Goal: Information Seeking & Learning: Learn about a topic

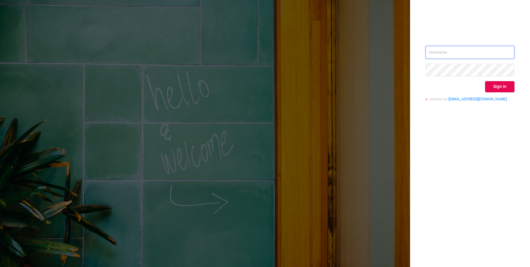
type input "rutkovskiy@betweenx.com"
click at [496, 87] on button "Sign in" at bounding box center [499, 86] width 29 height 11
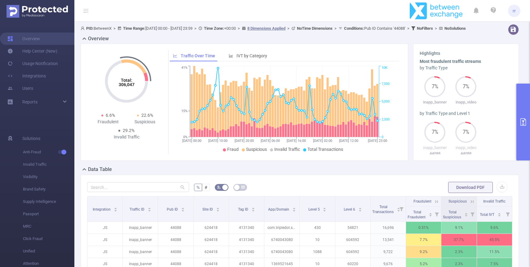
click at [142, 29] on b "Time Range:" at bounding box center [134, 28] width 22 height 5
click at [161, 27] on span "PID: BetweenX > Time Range: 2025-07-04 00:00 - 2025-07-06 23:59 > Time Zone: +0…" at bounding box center [274, 28] width 386 height 5
click at [121, 28] on icon at bounding box center [120, 28] width 4 height 4
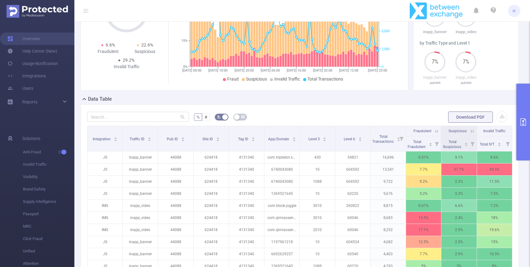
scroll to position [80, 0]
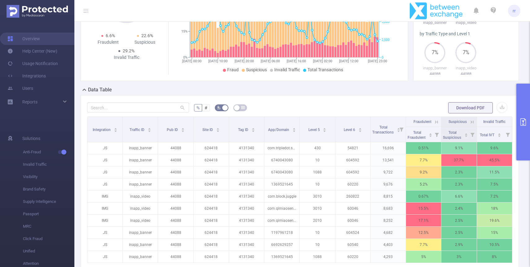
click at [523, 117] on button "primary" at bounding box center [524, 122] width 14 height 77
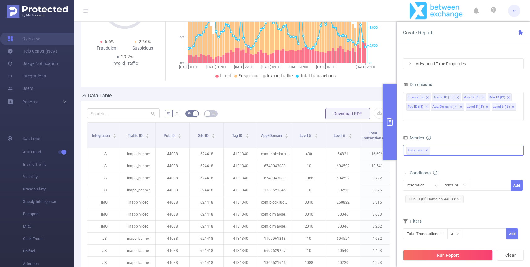
click at [427, 147] on span "✕" at bounding box center [427, 150] width 2 height 7
click at [455, 195] on span "Pub ID (l1) Contains '44088'" at bounding box center [435, 199] width 58 height 8
click at [413, 181] on div "Integration" at bounding box center [418, 186] width 23 height 10
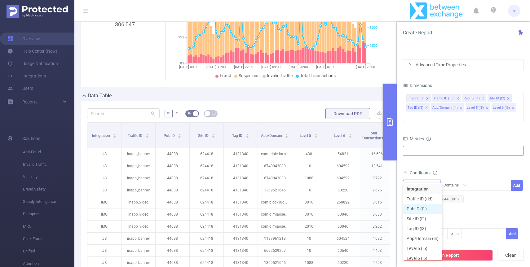
click at [429, 209] on li "Pub ID (l1)" at bounding box center [422, 209] width 39 height 10
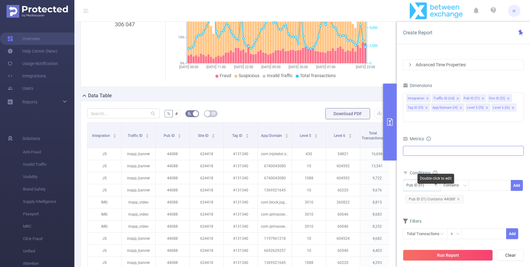
click at [458, 195] on span "Pub ID (l1) Contains '44088'" at bounding box center [435, 199] width 58 height 8
click at [458, 198] on icon "icon: close" at bounding box center [459, 199] width 2 height 2
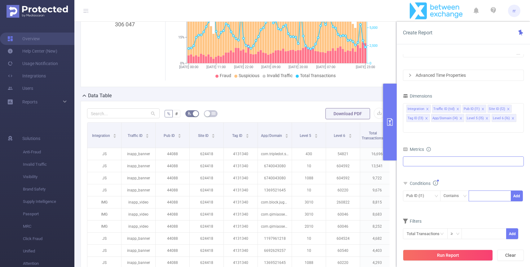
click at [485, 191] on div at bounding box center [490, 196] width 36 height 10
paste input "44477"
type input "44477"
click at [520, 191] on button "Add" at bounding box center [517, 196] width 12 height 11
click at [427, 120] on icon "icon: close" at bounding box center [426, 119] width 3 height 4
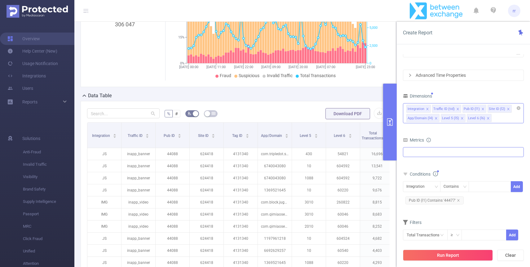
click at [427, 120] on div "App/Domain (l4)" at bounding box center [420, 118] width 25 height 8
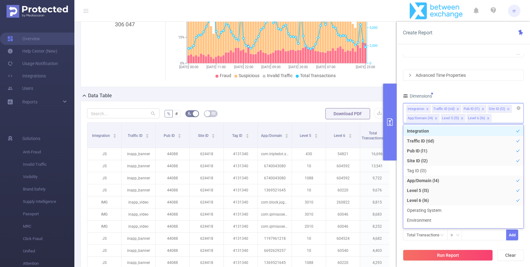
click at [435, 119] on icon "icon: close" at bounding box center [436, 118] width 3 height 3
click at [428, 111] on icon "icon: close" at bounding box center [427, 110] width 3 height 4
click at [427, 110] on div "Traffic ID (tid)" at bounding box center [418, 109] width 21 height 8
click at [428, 110] on div "Traffic ID (tid)" at bounding box center [418, 109] width 21 height 8
click at [429, 110] on li "Traffic ID (tid)" at bounding box center [421, 109] width 29 height 8
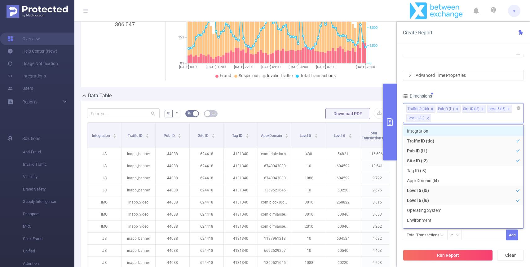
click at [429, 110] on li "Traffic ID (tid)" at bounding box center [421, 109] width 29 height 8
click at [431, 110] on icon "icon: close" at bounding box center [432, 109] width 3 height 3
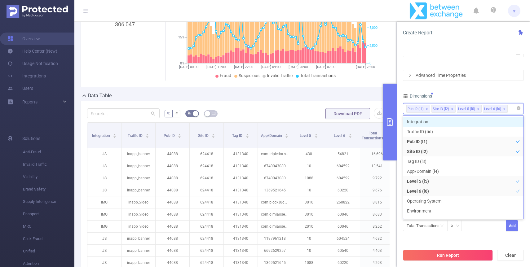
click at [452, 109] on icon "icon: close" at bounding box center [452, 109] width 3 height 3
click at [452, 109] on icon "icon: close" at bounding box center [453, 109] width 3 height 3
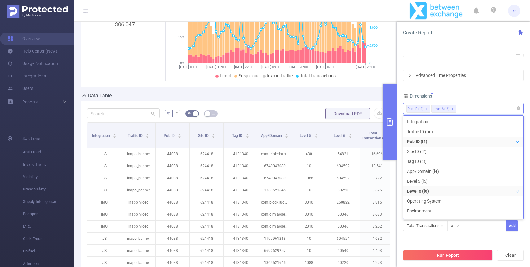
click at [481, 87] on div "Time Range 2025-07-04 00:00 _ 2025-07-06 23:59 Advanced Time Properties Dimensi…" at bounding box center [463, 137] width 121 height 204
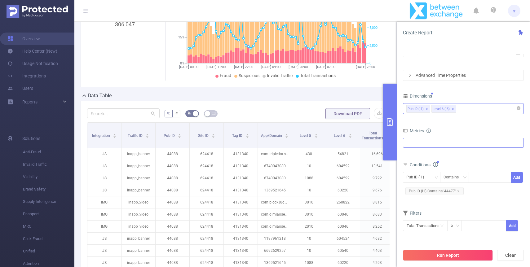
click at [460, 106] on input at bounding box center [459, 109] width 3 height 8
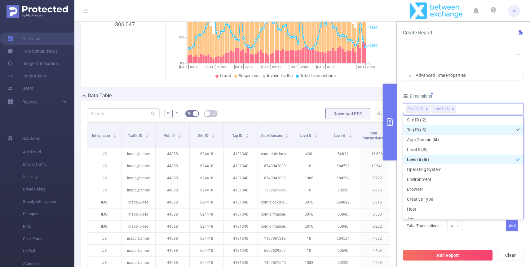
scroll to position [0, 0]
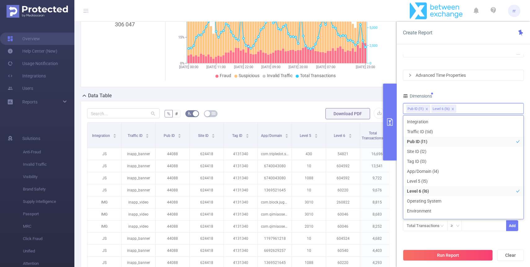
click at [480, 91] on div "Time Range 2025-07-04 00:00 _ 2025-07-06 23:59 Advanced Time Properties Dimensi…" at bounding box center [463, 137] width 121 height 204
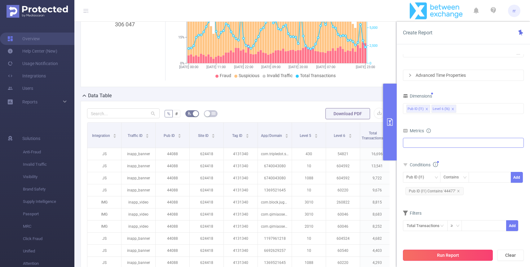
click at [458, 251] on button "Run Report" at bounding box center [448, 255] width 90 height 11
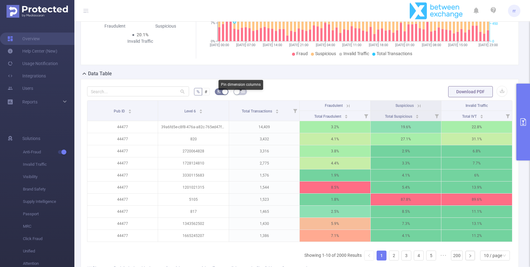
click at [237, 95] on button "button" at bounding box center [241, 91] width 14 height 7
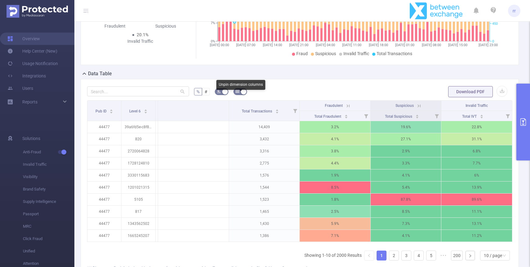
click at [237, 93] on icon "icon: table" at bounding box center [238, 92] width 4 height 4
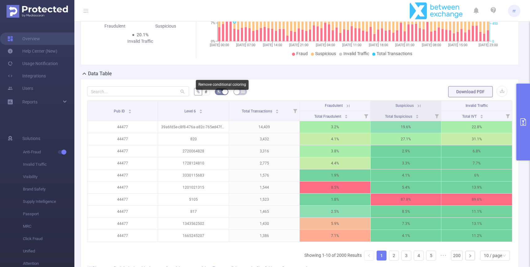
click at [222, 95] on button "button" at bounding box center [222, 91] width 14 height 7
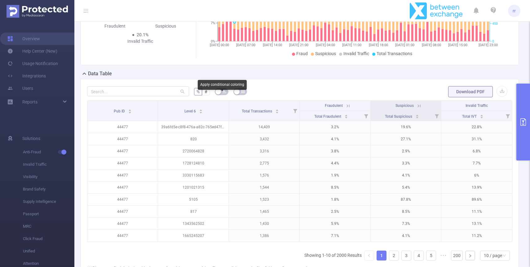
click at [222, 95] on button "button" at bounding box center [222, 91] width 14 height 7
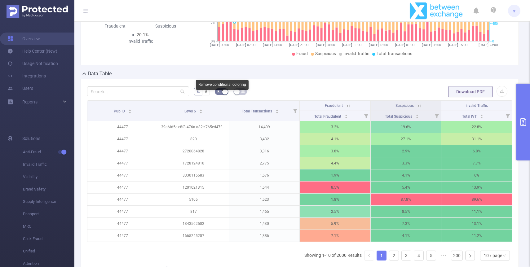
click at [222, 95] on button "button" at bounding box center [222, 91] width 14 height 7
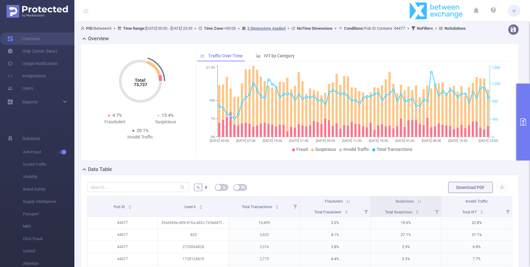
click at [528, 107] on button "primary" at bounding box center [524, 122] width 14 height 77
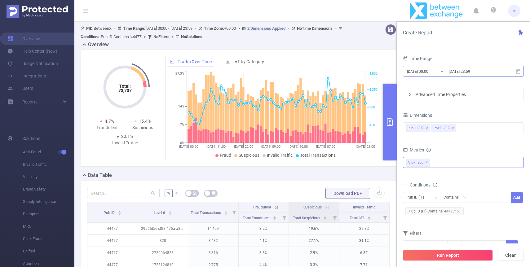
click at [464, 74] on input "2025-07-06 23:59" at bounding box center [474, 71] width 50 height 8
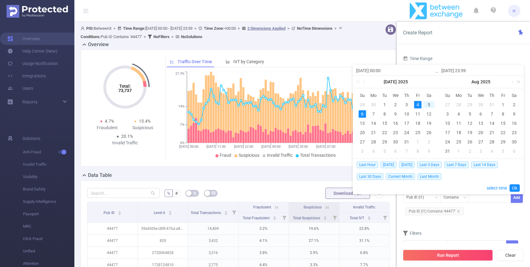
click at [514, 81] on link at bounding box center [518, 82] width 8 height 12
click at [362, 81] on link at bounding box center [360, 82] width 8 height 12
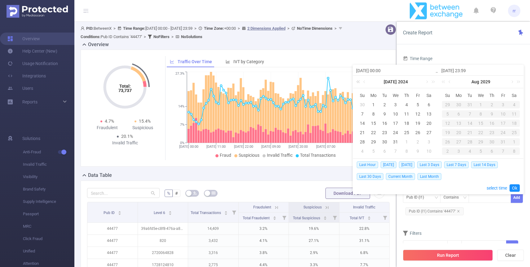
click at [362, 81] on link at bounding box center [360, 82] width 8 height 12
click at [426, 84] on link at bounding box center [427, 82] width 6 height 12
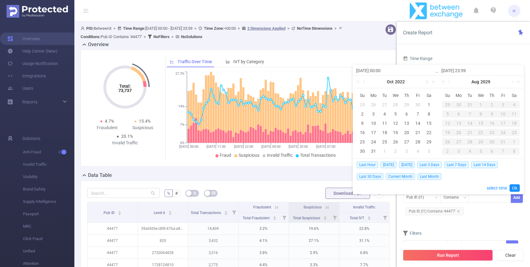
click at [426, 84] on link at bounding box center [427, 82] width 6 height 12
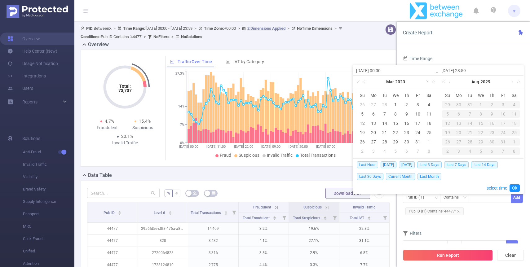
click at [426, 84] on link at bounding box center [427, 82] width 6 height 12
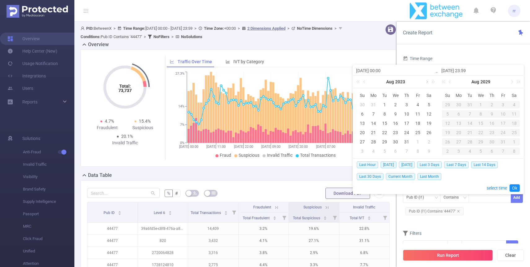
click at [426, 84] on link at bounding box center [427, 82] width 6 height 12
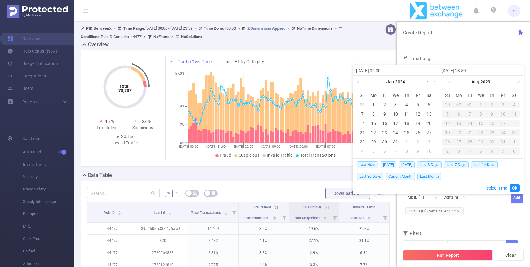
click at [426, 84] on link at bounding box center [427, 82] width 6 height 12
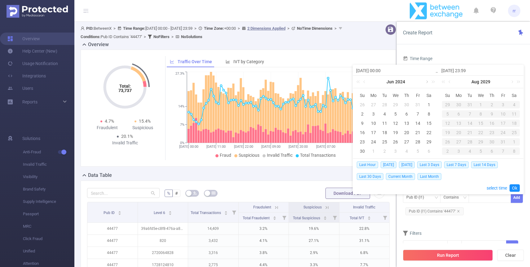
click at [426, 84] on link at bounding box center [427, 82] width 6 height 12
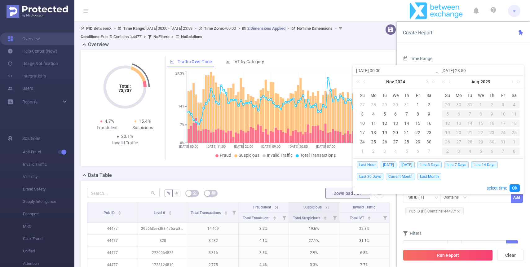
click at [426, 84] on link at bounding box center [427, 82] width 6 height 12
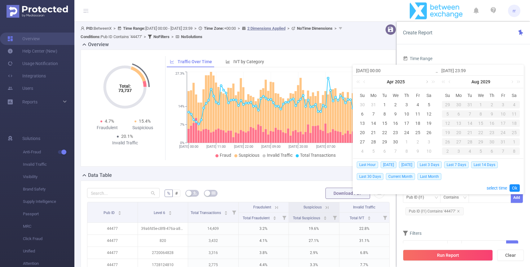
click at [426, 84] on link at bounding box center [427, 82] width 6 height 12
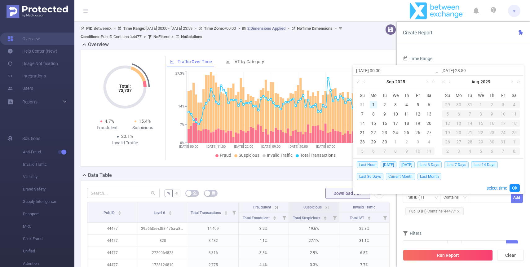
click at [374, 107] on div "1" at bounding box center [373, 104] width 7 height 7
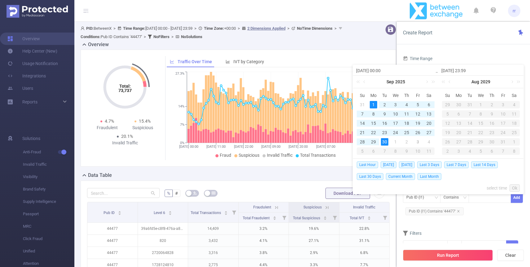
click at [383, 142] on div "30" at bounding box center [384, 141] width 7 height 7
type input "[DATE] 00:00"
type input "[DATE] 23:59"
type input "[DATE] 00:00"
type input "[DATE] 23:59"
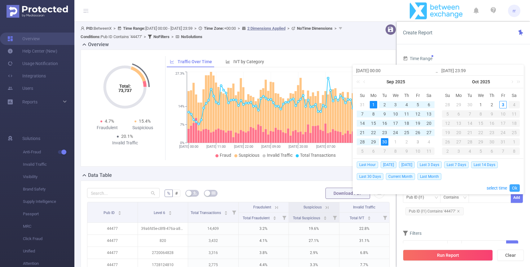
click at [517, 188] on link "Ok" at bounding box center [515, 188] width 10 height 7
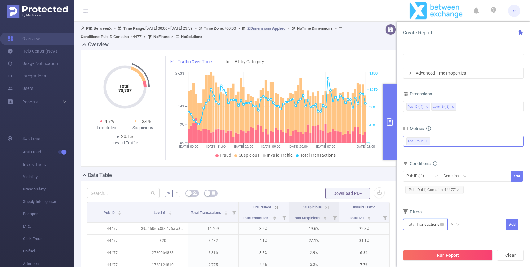
click at [438, 225] on input "text" at bounding box center [425, 224] width 45 height 11
click at [431, 182] on li "Anti-Fraud" at bounding box center [425, 178] width 45 height 10
click at [476, 169] on icon "icon: right" at bounding box center [477, 168] width 3 height 3
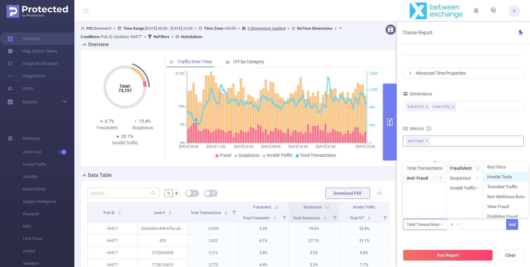
scroll to position [26, 0]
click at [475, 177] on li "Suspicious" at bounding box center [465, 178] width 37 height 10
click at [476, 177] on li "Suspicious" at bounding box center [465, 178] width 37 height 10
click at [479, 179] on icon "icon: right" at bounding box center [477, 178] width 3 height 3
click at [478, 189] on icon "icon: right" at bounding box center [477, 188] width 3 height 3
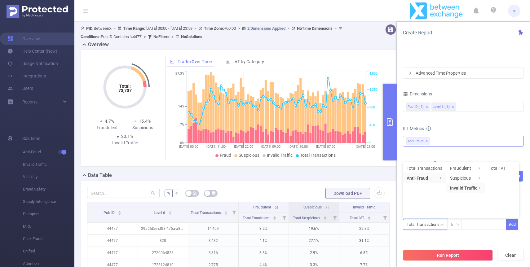
click at [441, 180] on span at bounding box center [440, 179] width 3 height 6
click at [420, 175] on li "Anti-Fraud" at bounding box center [424, 178] width 43 height 10
click at [443, 243] on div "Time Range 2025-09-01 00:00 _ 2025-09-30 23:59 Advanced Time Properties Dimensi…" at bounding box center [463, 139] width 121 height 213
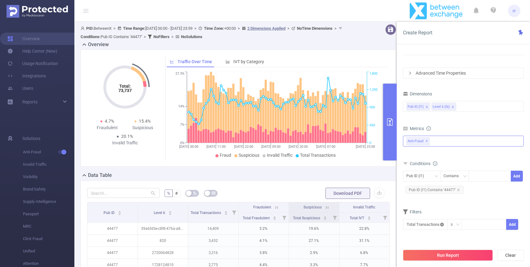
click at [443, 226] on icon "icon: close-circle" at bounding box center [443, 225] width 4 height 4
click at [422, 227] on input "text" at bounding box center [425, 224] width 45 height 11
click at [419, 178] on li "Anti-Fraud" at bounding box center [424, 178] width 43 height 10
click at [496, 201] on form "Dimensions Pub ID (l1) Level 6 (l6) Metrics Total Fraudulent Bot/Virus Hostile …" at bounding box center [463, 164] width 121 height 149
click at [426, 225] on input "text" at bounding box center [425, 224] width 45 height 11
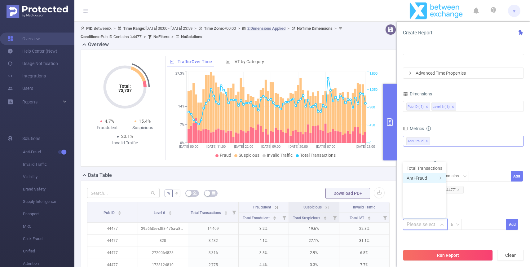
click at [424, 181] on li "Anti-Fraud" at bounding box center [424, 178] width 43 height 10
click at [468, 165] on li "Fraudulent" at bounding box center [465, 168] width 37 height 10
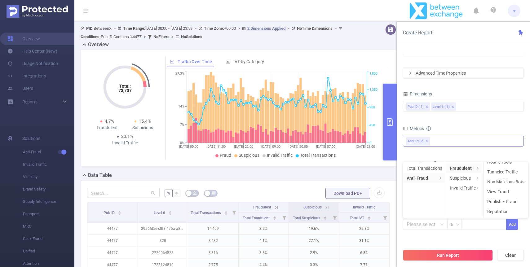
click at [496, 235] on div "≥ Add" at bounding box center [463, 227] width 121 height 18
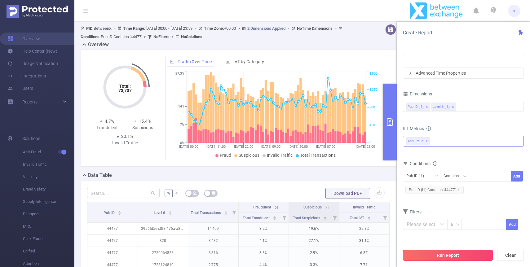
click at [474, 255] on button "Run Report" at bounding box center [448, 255] width 90 height 11
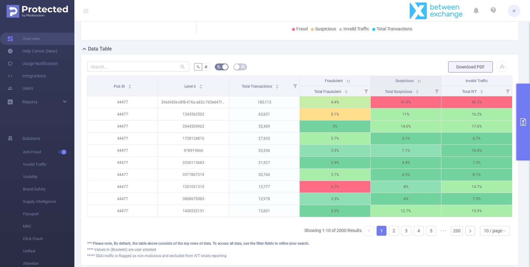
scroll to position [128, 0]
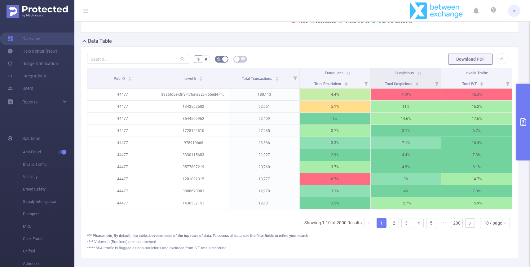
click at [348, 76] on icon at bounding box center [349, 74] width 6 height 6
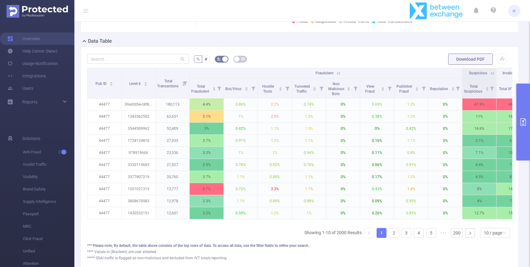
click at [337, 76] on icon at bounding box center [339, 74] width 6 height 6
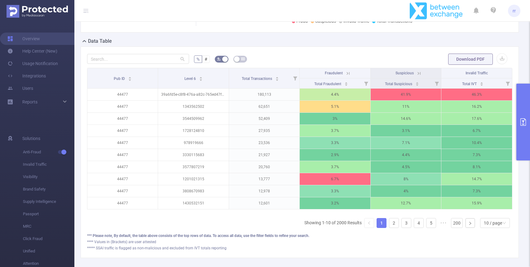
click at [526, 103] on button "primary" at bounding box center [524, 122] width 14 height 77
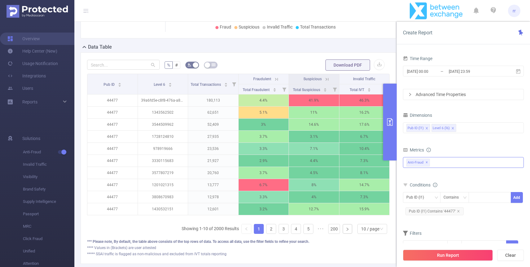
click at [458, 98] on div "Advanced Time Properties" at bounding box center [464, 94] width 120 height 11
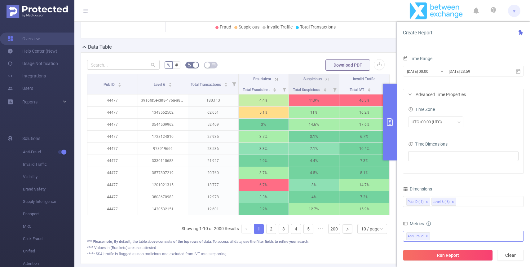
click at [458, 98] on div "Advanced Time Properties" at bounding box center [464, 94] width 120 height 11
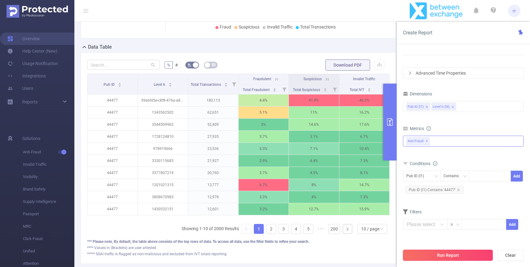
click at [445, 257] on button "Run Report" at bounding box center [448, 255] width 90 height 11
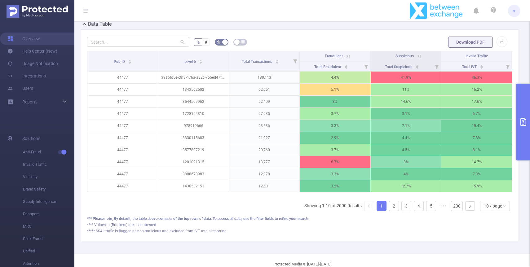
scroll to position [164, 0]
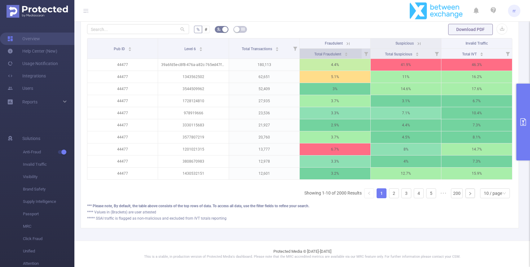
click at [345, 55] on icon "icon: caret-down" at bounding box center [346, 55] width 3 height 3
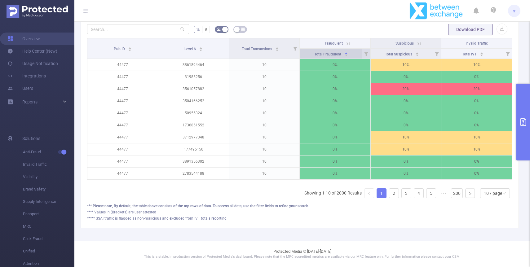
click at [345, 55] on icon "icon: caret-down" at bounding box center [346, 55] width 3 height 3
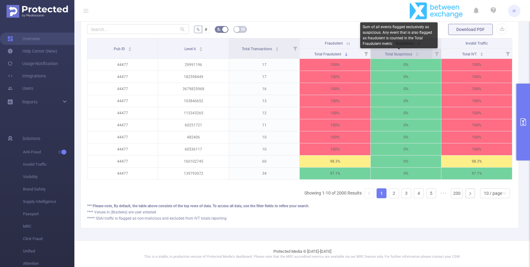
click at [414, 53] on span "Total Suspicious" at bounding box center [399, 54] width 28 height 4
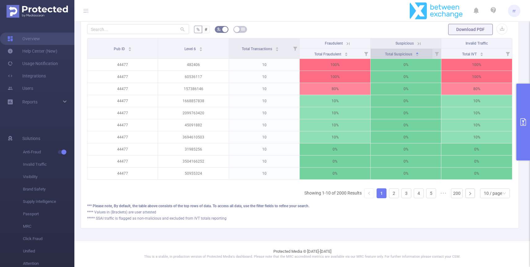
click at [414, 53] on div "Total Suspicious" at bounding box center [402, 54] width 34 height 6
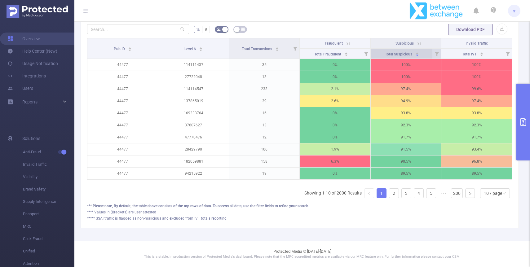
click at [416, 53] on icon "icon: caret-up" at bounding box center [417, 52] width 3 height 3
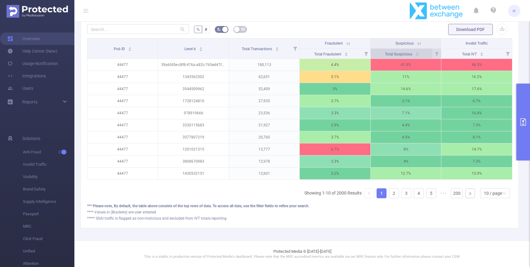
click at [416, 53] on icon "icon: caret-up" at bounding box center [417, 52] width 3 height 3
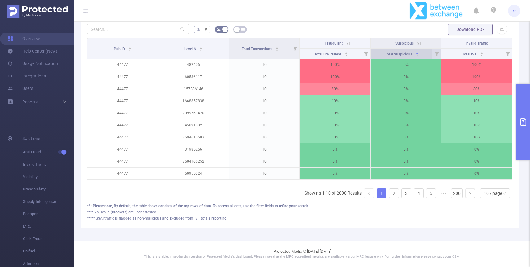
click at [416, 53] on icon "icon: caret-up" at bounding box center [417, 52] width 3 height 3
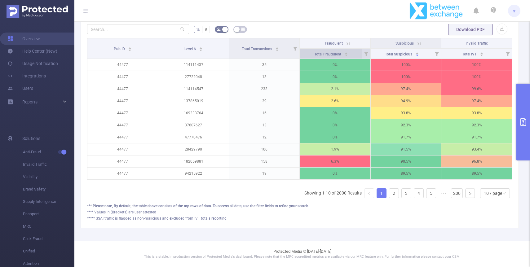
click at [348, 55] on icon "icon: caret-down" at bounding box center [346, 55] width 3 height 3
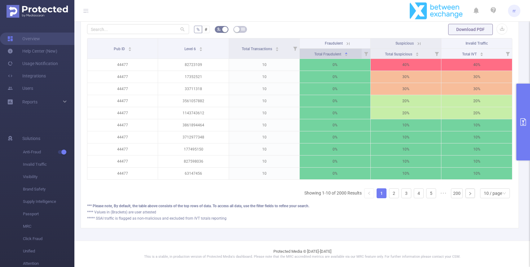
click at [348, 55] on icon "icon: caret-down" at bounding box center [346, 55] width 3 height 3
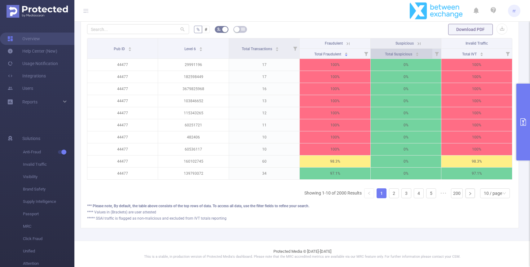
click at [417, 53] on icon "icon: caret-up" at bounding box center [417, 53] width 2 height 2
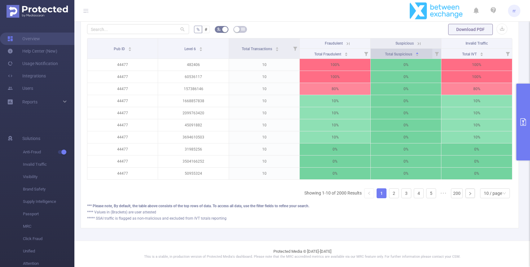
click at [417, 53] on icon "icon: caret-up" at bounding box center [417, 53] width 2 height 2
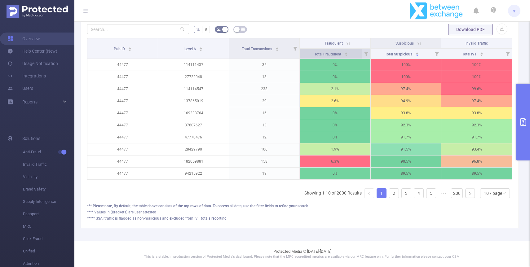
click at [348, 54] on icon "icon: caret-down" at bounding box center [346, 55] width 3 height 3
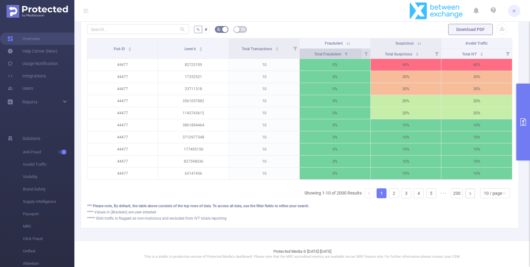
click at [348, 54] on icon "icon: caret-down" at bounding box center [346, 55] width 3 height 3
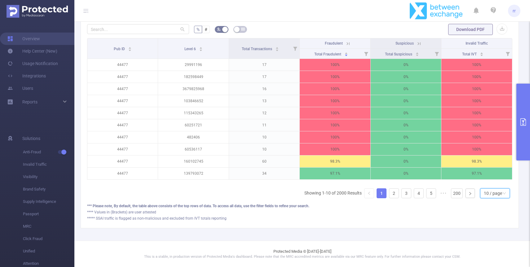
click at [497, 194] on div "10 / page" at bounding box center [493, 193] width 18 height 9
click at [497, 185] on li "50 / page" at bounding box center [495, 182] width 30 height 10
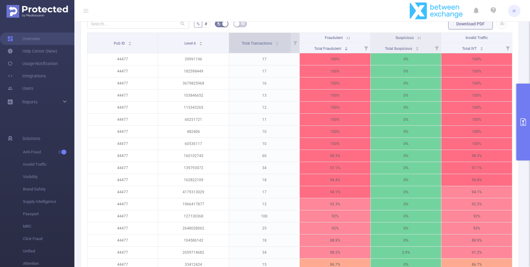
click at [279, 47] on icon "icon: caret-down" at bounding box center [277, 44] width 3 height 3
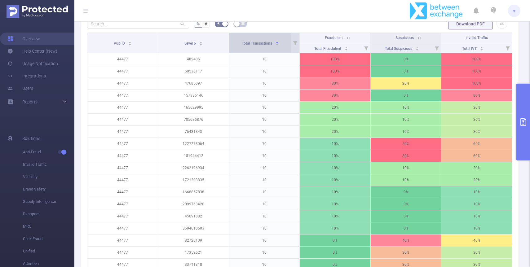
click at [279, 47] on icon "icon: caret-down" at bounding box center [277, 44] width 3 height 3
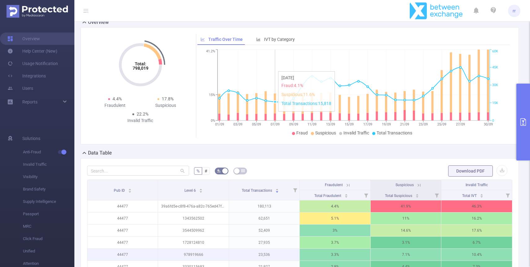
scroll to position [0, 0]
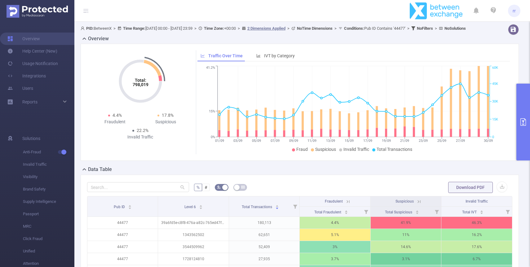
click at [528, 106] on button "primary" at bounding box center [524, 122] width 14 height 77
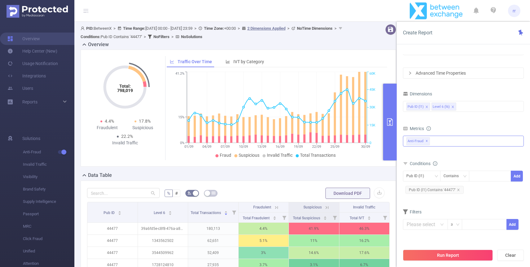
click at [449, 142] on div "Anti-Fraud ✕" at bounding box center [463, 141] width 121 height 11
click at [440, 154] on strong "Invalid Traffic" at bounding box center [432, 154] width 27 height 5
click at [448, 255] on button "Run Report" at bounding box center [448, 255] width 90 height 11
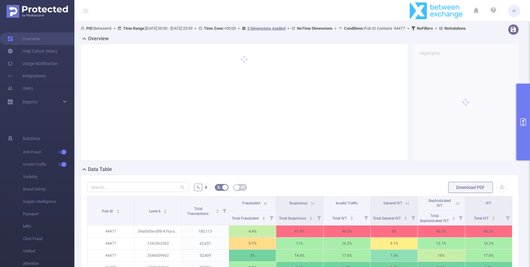
click at [529, 137] on button "primary" at bounding box center [524, 122] width 14 height 77
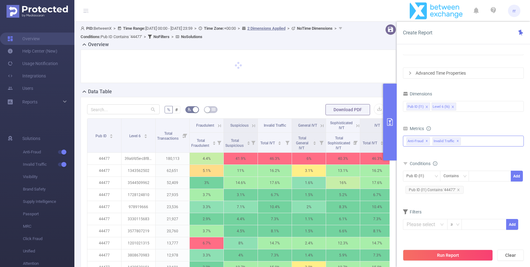
click at [426, 141] on span "✕" at bounding box center [427, 141] width 2 height 7
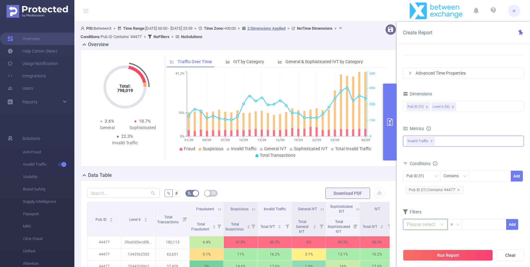
click at [430, 222] on input "text" at bounding box center [425, 224] width 45 height 11
click at [436, 181] on li "Invalid Traffic" at bounding box center [424, 178] width 43 height 10
click at [467, 188] on li "IVT" at bounding box center [469, 188] width 45 height 10
click at [499, 168] on li "Total IVT" at bounding box center [509, 168] width 34 height 10
drag, startPoint x: 407, startPoint y: 241, endPoint x: 423, endPoint y: 244, distance: 16.1
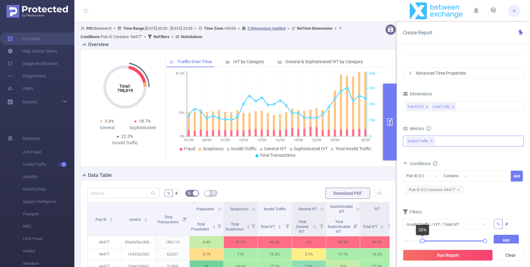
click at [423, 244] on div "Create Report Time Range 2025-09-01 00:00 _ 2025-09-30 23:59 Advanced Time Prop…" at bounding box center [463, 145] width 133 height 246
click at [497, 238] on button "Add" at bounding box center [506, 240] width 25 height 11
click at [445, 253] on button "Run Report" at bounding box center [448, 255] width 90 height 11
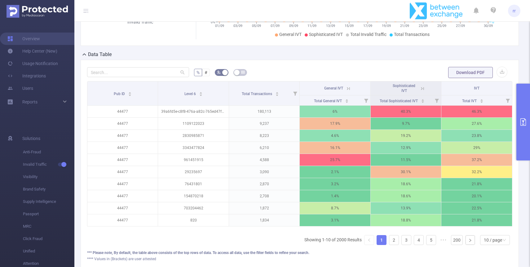
scroll to position [128, 0]
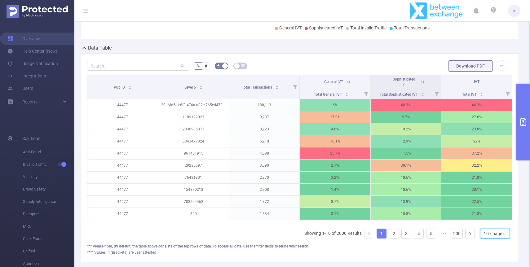
click at [502, 233] on div "10 / page" at bounding box center [493, 233] width 18 height 9
click at [501, 225] on li "50 / page" at bounding box center [495, 223] width 30 height 10
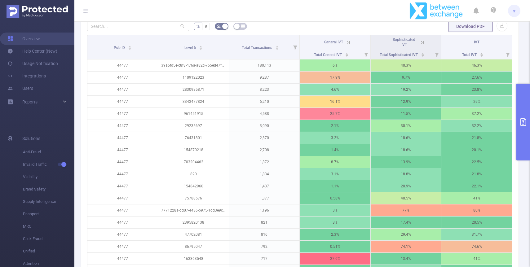
scroll to position [165, 0]
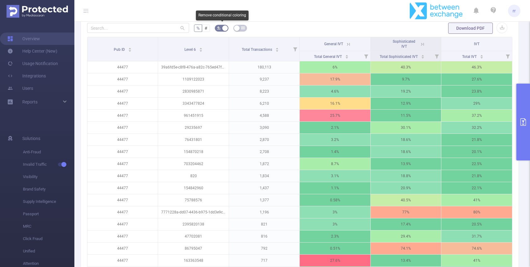
click at [226, 29] on button "button" at bounding box center [222, 28] width 14 height 7
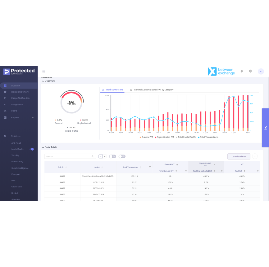
scroll to position [0, 0]
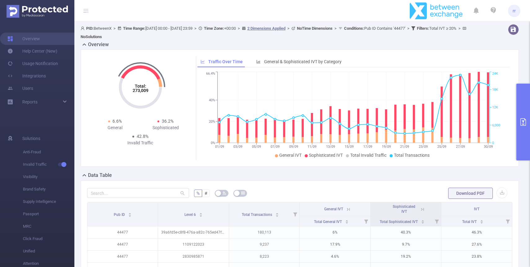
click at [94, 44] on h2 "Overview" at bounding box center [98, 44] width 21 height 7
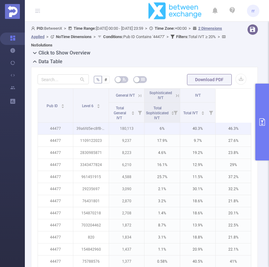
click at [132, 129] on p "180,113" at bounding box center [126, 129] width 35 height 12
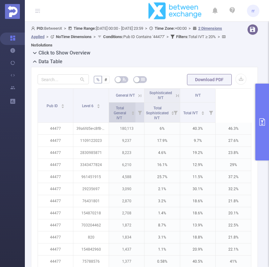
click at [133, 110] on div "Total General IVT" at bounding box center [122, 113] width 24 height 16
click at [134, 119] on div "Total General IVT" at bounding box center [122, 113] width 24 height 16
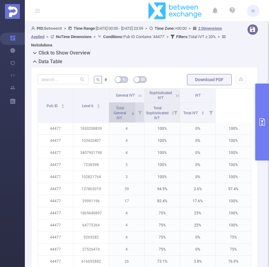
click at [134, 119] on div "Total General IVT" at bounding box center [122, 113] width 24 height 16
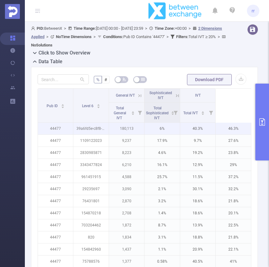
click at [127, 126] on p "180,113" at bounding box center [126, 129] width 35 height 12
click at [136, 131] on p "180,113" at bounding box center [126, 129] width 35 height 12
click at [136, 130] on p "180,113" at bounding box center [126, 129] width 35 height 12
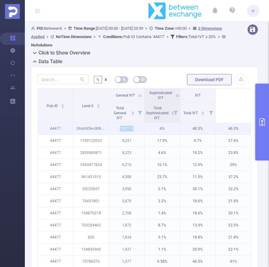
click at [136, 130] on p "180,113" at bounding box center [126, 129] width 35 height 12
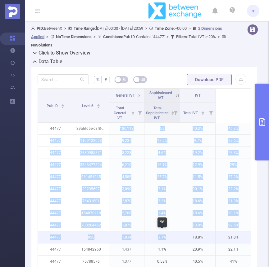
drag, startPoint x: 117, startPoint y: 129, endPoint x: 145, endPoint y: 233, distance: 107.9
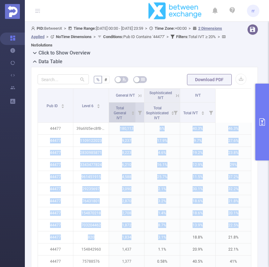
click at [134, 117] on div "Total General IVT" at bounding box center [122, 113] width 24 height 16
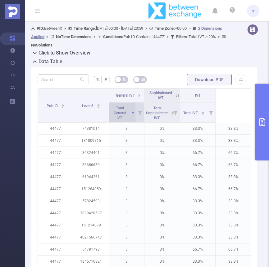
click at [134, 117] on div "Total General IVT" at bounding box center [122, 113] width 24 height 16
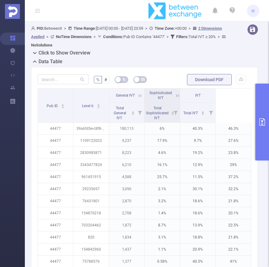
click at [254, 51] on div "Click to Show Overview" at bounding box center [146, 53] width 231 height 9
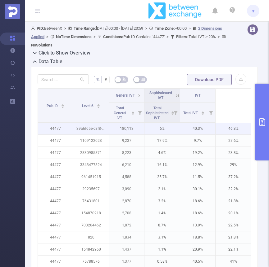
click at [136, 126] on p "180,113" at bounding box center [126, 129] width 35 height 12
click at [136, 128] on p "180,113" at bounding box center [126, 129] width 35 height 12
click at [176, 130] on p "6%" at bounding box center [161, 129] width 35 height 12
click at [130, 133] on p "180,113" at bounding box center [126, 129] width 35 height 12
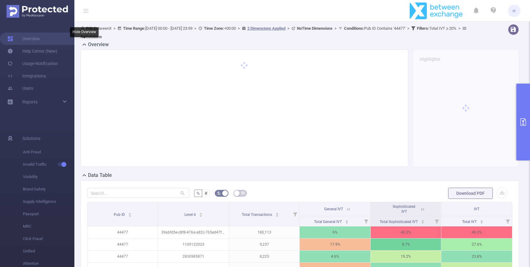
click at [84, 43] on icon at bounding box center [84, 44] width 3 height 2
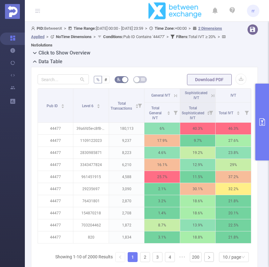
drag, startPoint x: 261, startPoint y: 107, endPoint x: 392, endPoint y: 88, distance: 132.2
click at [268, 88] on html "rr Overview Help Center (New) Usage Notification Integrations Users Reports PID…" at bounding box center [134, 133] width 269 height 267
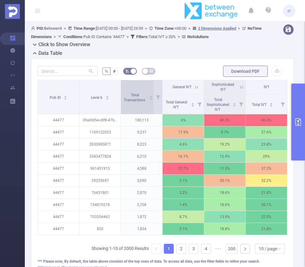
click at [132, 103] on div "Total Transactions" at bounding box center [138, 97] width 30 height 11
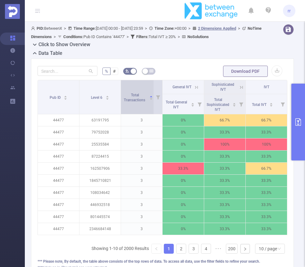
click at [132, 103] on div "Total Transactions" at bounding box center [138, 97] width 30 height 11
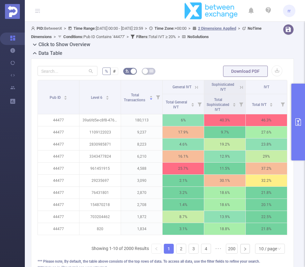
click at [182, 57] on div "Data Table" at bounding box center [165, 54] width 268 height 9
click at [268, 97] on button "primary" at bounding box center [298, 122] width 14 height 77
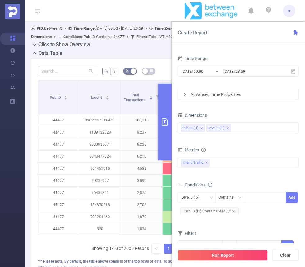
click at [165, 109] on button "primary" at bounding box center [165, 122] width 14 height 77
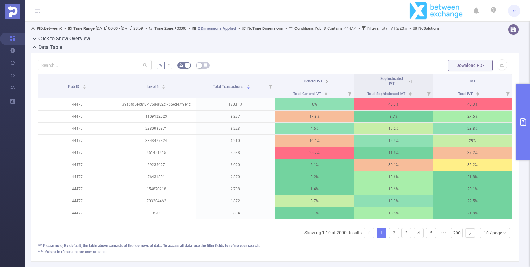
scroll to position [39, 0]
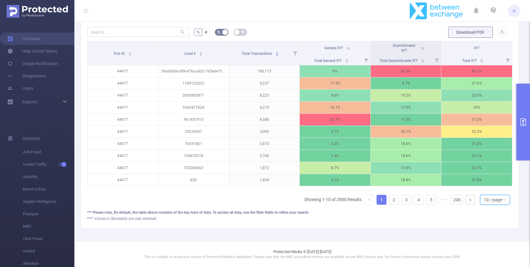
click at [268, 196] on div "10 / page" at bounding box center [493, 199] width 18 height 9
click at [268, 190] on li "50 / page" at bounding box center [495, 189] width 30 height 10
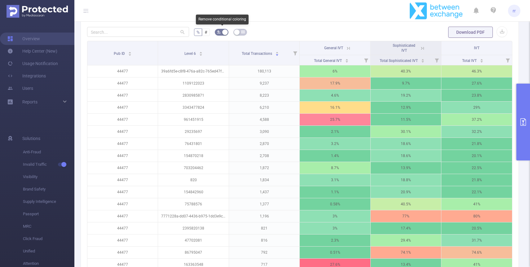
click at [221, 31] on icon "icon: bg-colors" at bounding box center [219, 32] width 4 height 4
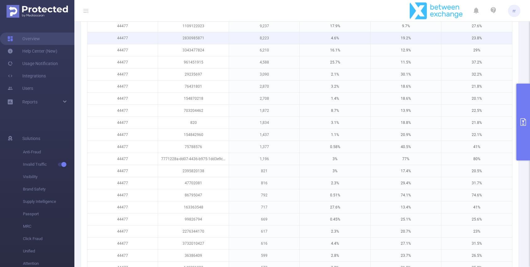
scroll to position [37, 0]
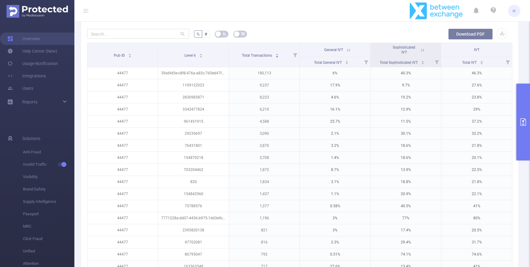
click at [268, 36] on button "Download PDF" at bounding box center [471, 34] width 45 height 11
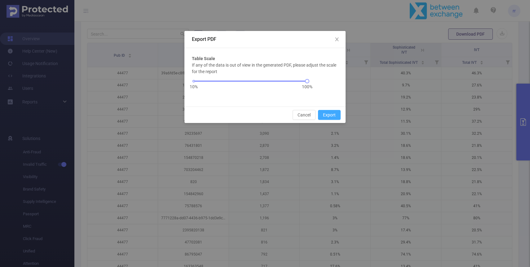
click at [268, 112] on button "Export" at bounding box center [329, 115] width 23 height 10
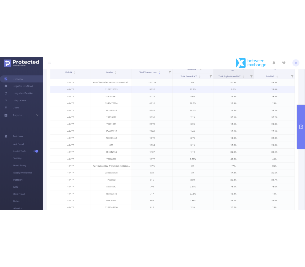
scroll to position [0, 0]
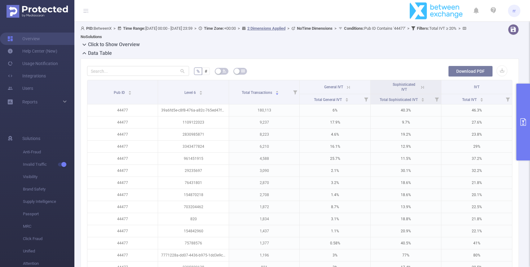
click at [268, 71] on button "Download PDF" at bounding box center [471, 71] width 45 height 11
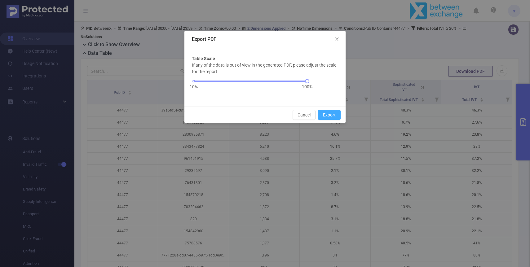
click at [268, 118] on button "Export" at bounding box center [329, 115] width 23 height 10
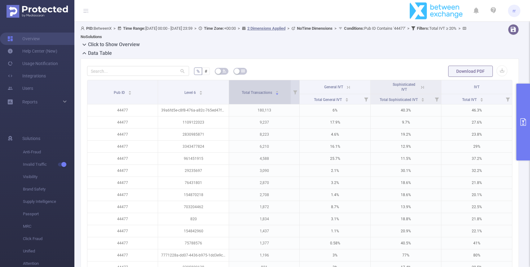
drag, startPoint x: 237, startPoint y: 91, endPoint x: 276, endPoint y: 92, distance: 39.1
click at [268, 92] on div "Total Transactions" at bounding box center [260, 92] width 37 height 6
drag, startPoint x: 277, startPoint y: 93, endPoint x: 240, endPoint y: 94, distance: 36.9
click at [242, 94] on div "Total Transactions" at bounding box center [260, 92] width 37 height 6
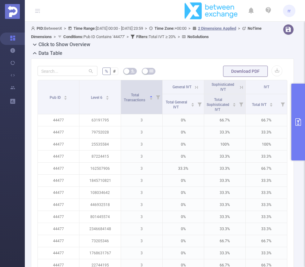
click at [158, 102] on icon at bounding box center [158, 97] width 9 height 34
click at [144, 103] on div "Total Transactions" at bounding box center [138, 97] width 30 height 11
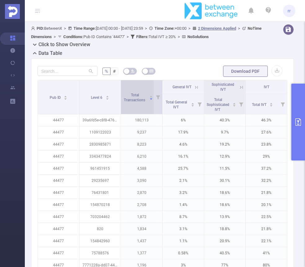
click at [133, 92] on div "Total Transactions" at bounding box center [138, 97] width 30 height 11
click at [128, 92] on div "Total Transactions" at bounding box center [138, 97] width 30 height 11
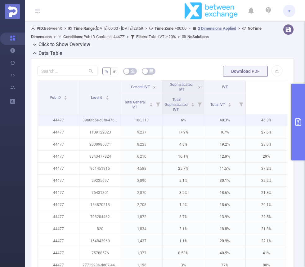
click at [154, 118] on p "180,113" at bounding box center [141, 120] width 41 height 12
click at [152, 121] on p "180,113" at bounding box center [141, 120] width 41 height 12
click at [158, 121] on p "180,113" at bounding box center [141, 120] width 41 height 12
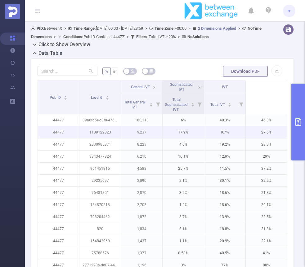
click at [156, 127] on p "9,237" at bounding box center [141, 133] width 41 height 12
click at [152, 134] on p "9,237" at bounding box center [141, 133] width 41 height 12
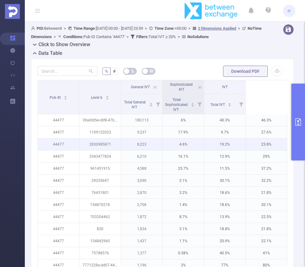
click at [150, 143] on p "8,223" at bounding box center [141, 145] width 41 height 12
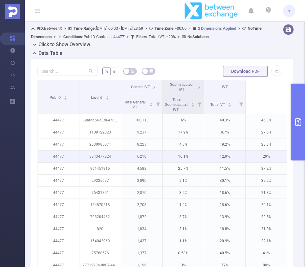
click at [150, 155] on p "6,210" at bounding box center [141, 157] width 41 height 12
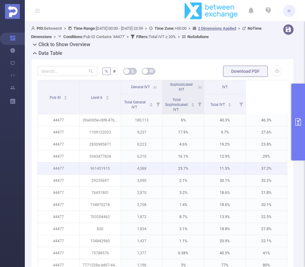
click at [152, 166] on p "4,588" at bounding box center [141, 169] width 41 height 12
click at [151, 172] on p "4,588" at bounding box center [141, 169] width 41 height 12
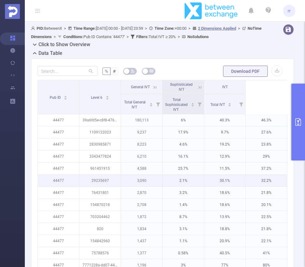
click at [150, 183] on p "3,090" at bounding box center [141, 181] width 41 height 12
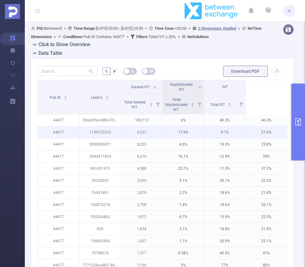
click at [149, 136] on p "9,237" at bounding box center [141, 133] width 41 height 12
click at [150, 133] on p "9,237" at bounding box center [141, 133] width 41 height 12
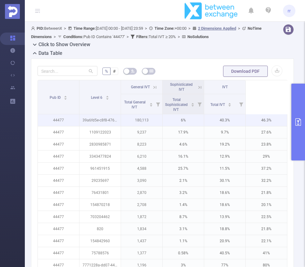
click at [146, 119] on p "180,113" at bounding box center [141, 120] width 41 height 12
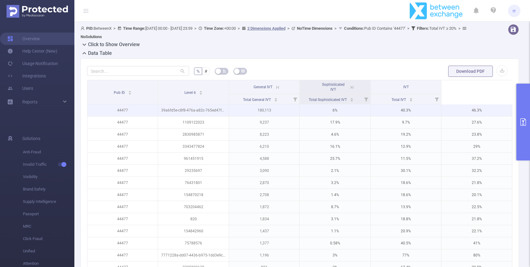
click at [268, 113] on p "180,113" at bounding box center [264, 111] width 70 height 12
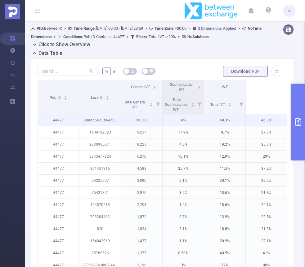
click at [147, 117] on p "180,113" at bounding box center [141, 120] width 41 height 12
click at [152, 119] on p "180,113" at bounding box center [141, 120] width 41 height 12
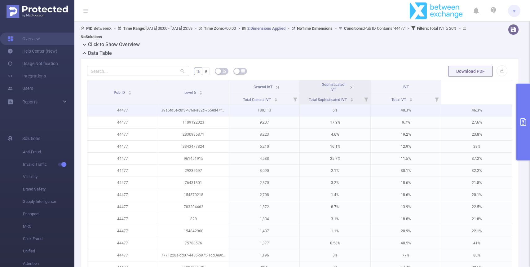
click at [256, 112] on p "180,113" at bounding box center [264, 111] width 70 height 12
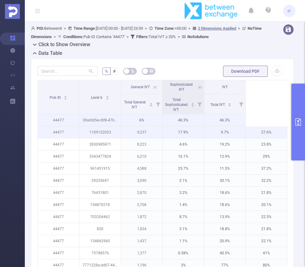
click at [154, 135] on p "9,237" at bounding box center [141, 133] width 41 height 12
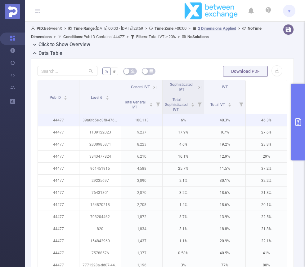
click at [151, 120] on p "180,113" at bounding box center [141, 120] width 41 height 12
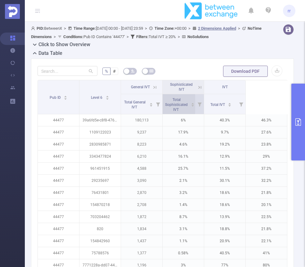
scroll to position [0, 0]
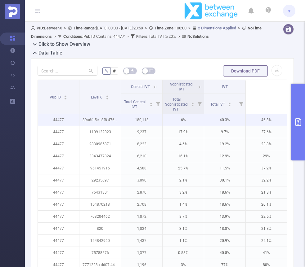
click at [146, 116] on p "180,113" at bounding box center [141, 120] width 41 height 12
click at [147, 123] on p "180,113" at bounding box center [141, 120] width 41 height 12
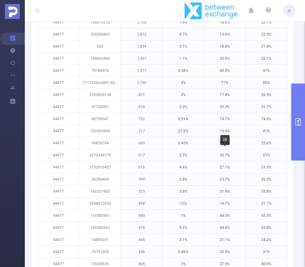
scroll to position [0, 0]
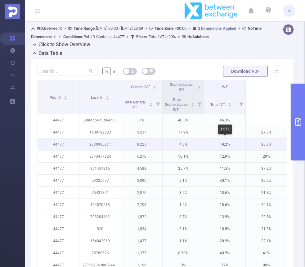
click at [228, 148] on p "19.2%" at bounding box center [224, 145] width 41 height 12
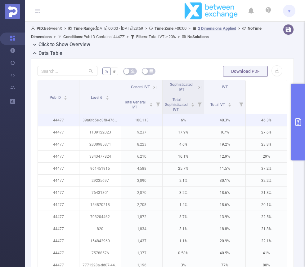
click at [138, 121] on p "180,113" at bounding box center [141, 120] width 41 height 12
click at [125, 117] on p "180,113" at bounding box center [141, 120] width 41 height 12
click at [139, 122] on p "180,113" at bounding box center [141, 120] width 41 height 12
click at [155, 123] on p "180,113" at bounding box center [141, 120] width 41 height 12
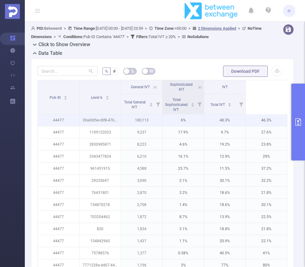
click at [141, 115] on p "180,113" at bounding box center [141, 120] width 41 height 12
click at [143, 117] on p "180,113" at bounding box center [141, 120] width 41 height 12
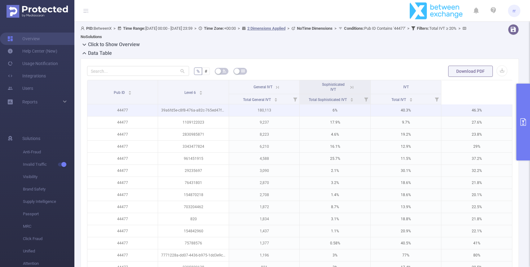
click at [268, 109] on p "180,113" at bounding box center [264, 111] width 70 height 12
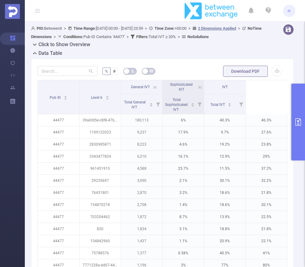
click at [265, 17] on ul "rr" at bounding box center [239, 10] width 111 height 21
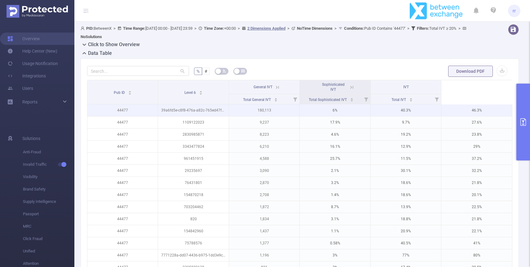
click at [268, 108] on p "180,113" at bounding box center [264, 111] width 70 height 12
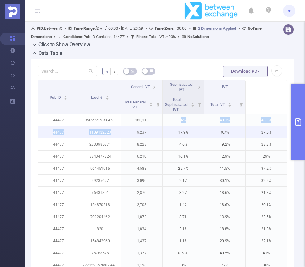
click at [153, 129] on p "9,237" at bounding box center [141, 133] width 41 height 12
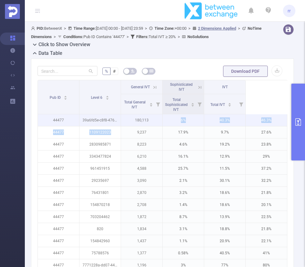
click at [151, 121] on p "180,113" at bounding box center [141, 120] width 41 height 12
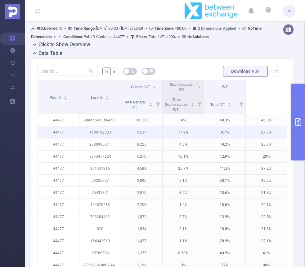
click at [152, 130] on p "9,237" at bounding box center [141, 133] width 41 height 12
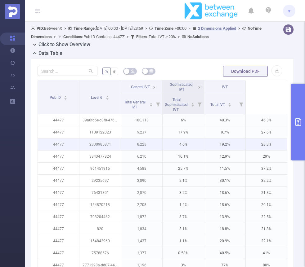
click at [153, 145] on p "8,223" at bounding box center [141, 145] width 41 height 12
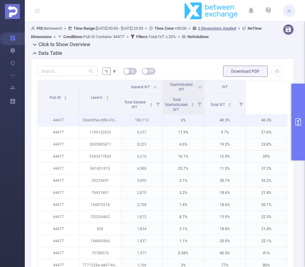
click at [156, 117] on p "180,113" at bounding box center [141, 120] width 41 height 12
